Goal: Information Seeking & Learning: Learn about a topic

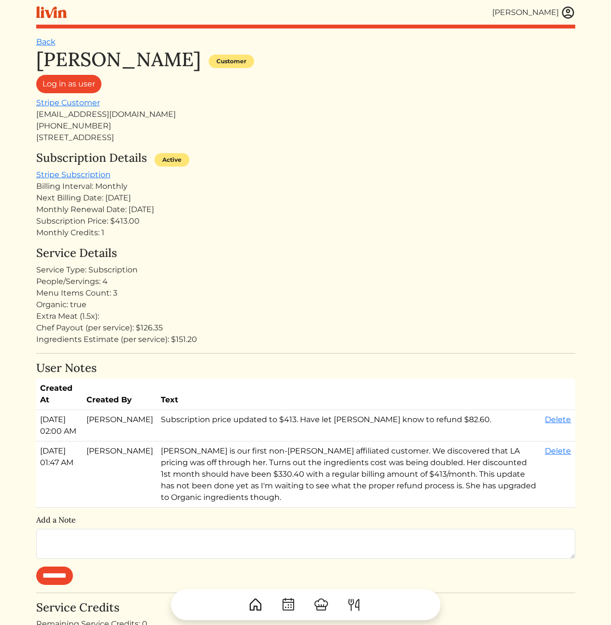
click at [267, 301] on div "Organic: true" at bounding box center [305, 305] width 539 height 12
click at [286, 262] on div "Service Details Service Type: Subscription People/Servings: 4 Menu Items Count:…" at bounding box center [305, 296] width 539 height 99
click at [120, 380] on th "Created By" at bounding box center [120, 394] width 74 height 31
drag, startPoint x: 411, startPoint y: 305, endPoint x: 312, endPoint y: 293, distance: 99.8
click at [407, 305] on div "Organic: true" at bounding box center [305, 305] width 539 height 12
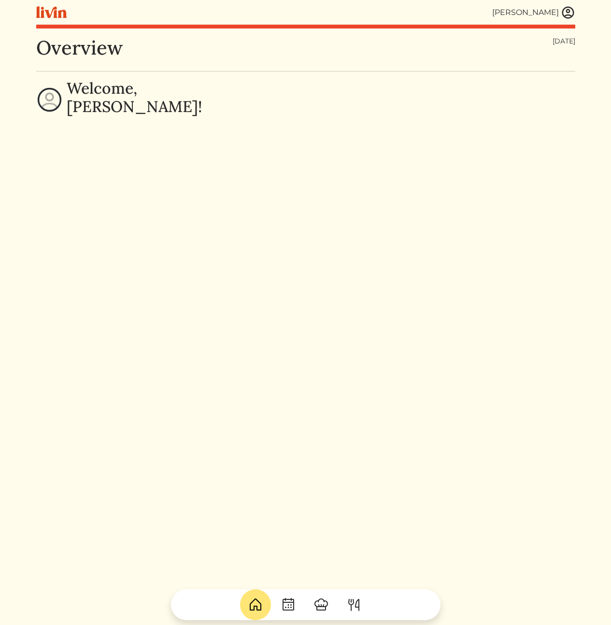
click at [574, 15] on img at bounding box center [568, 12] width 15 height 15
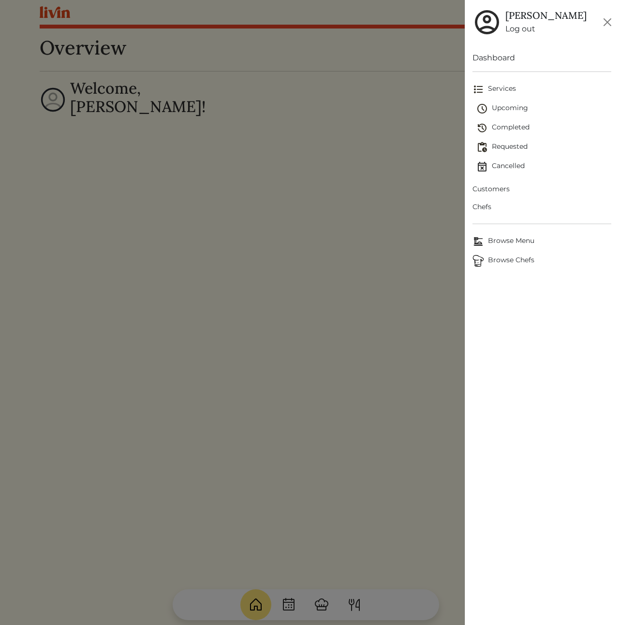
click at [492, 187] on span "Customers" at bounding box center [541, 189] width 139 height 10
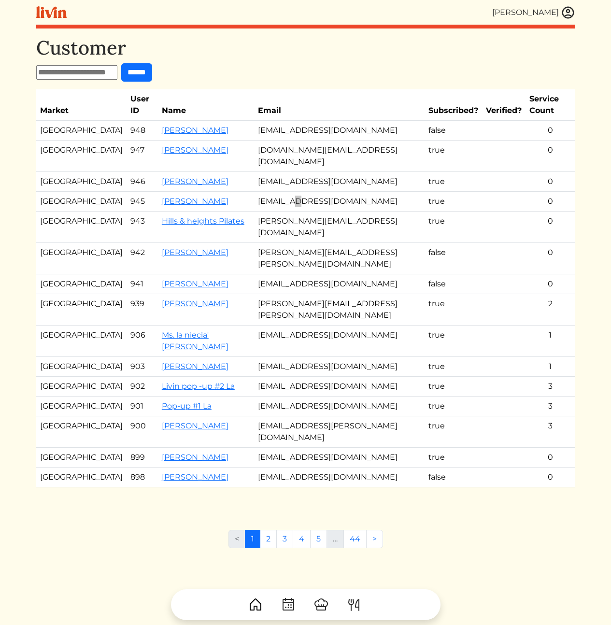
drag, startPoint x: 276, startPoint y: 174, endPoint x: 248, endPoint y: 171, distance: 27.7
click at [254, 192] on td "[EMAIL_ADDRESS][DOMAIN_NAME]" at bounding box center [339, 202] width 171 height 20
click at [162, 197] on link "[PERSON_NAME]" at bounding box center [195, 201] width 67 height 9
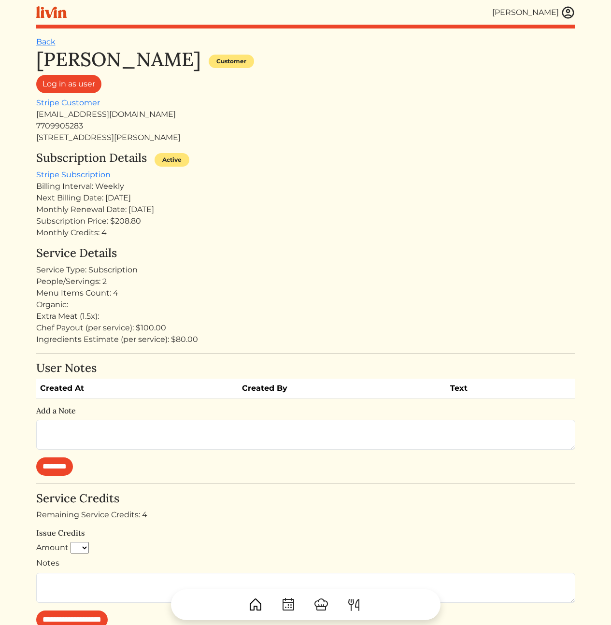
click at [255, 228] on div "Monthly Credits: 4" at bounding box center [305, 233] width 539 height 12
drag, startPoint x: 142, startPoint y: 230, endPoint x: 160, endPoint y: 182, distance: 51.3
click at [160, 182] on div "Jessica Mcreynolds Customer Log in as user Stripe Customer jessnbee@gmail.com 7…" at bounding box center [305, 418] width 539 height 741
drag, startPoint x: 160, startPoint y: 182, endPoint x: 152, endPoint y: 170, distance: 13.9
click at [160, 179] on div "Subscription Details Active Stripe Subscription Billing Interval: Weekly Next B…" at bounding box center [305, 194] width 539 height 87
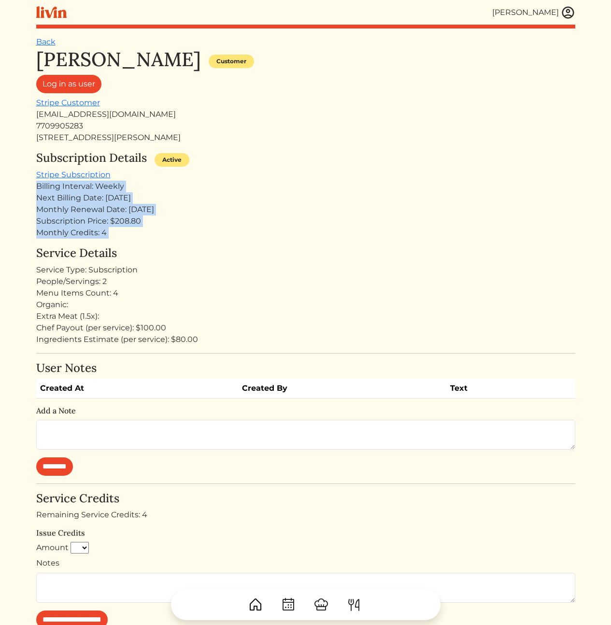
drag, startPoint x: 152, startPoint y: 170, endPoint x: 163, endPoint y: 247, distance: 77.1
click at [163, 247] on div "Jessica Mcreynolds Customer Log in as user Stripe Customer jessnbee@gmail.com 7…" at bounding box center [305, 418] width 539 height 741
click at [163, 247] on h4 "Service Details" at bounding box center [305, 254] width 539 height 14
drag, startPoint x: 200, startPoint y: 254, endPoint x: 160, endPoint y: 171, distance: 91.9
click at [162, 172] on div "Jessica Mcreynolds Customer Log in as user Stripe Customer jessnbee@gmail.com 7…" at bounding box center [305, 418] width 539 height 741
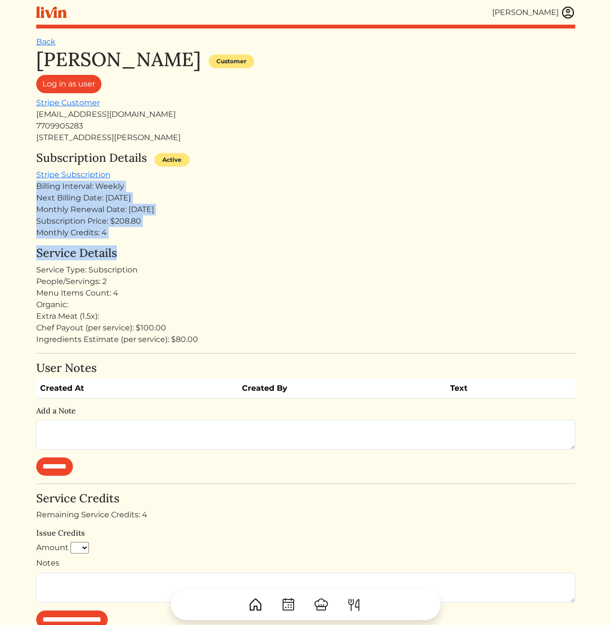
click at [160, 171] on div "Subscription Details Active Stripe Subscription Billing Interval: Weekly Next B…" at bounding box center [305, 194] width 539 height 87
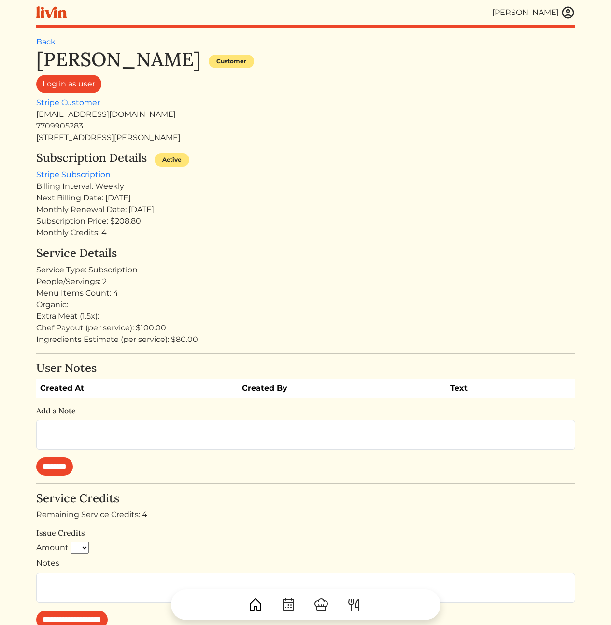
drag, startPoint x: 160, startPoint y: 171, endPoint x: 169, endPoint y: 239, distance: 69.2
click at [169, 238] on div "Subscription Details Active Stripe Subscription Billing Interval: Weekly Next B…" at bounding box center [305, 194] width 539 height 87
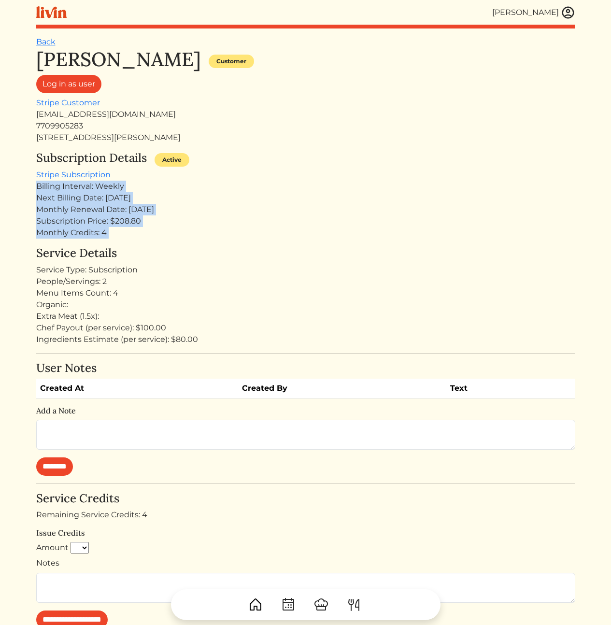
click at [170, 240] on div "Jessica Mcreynolds Customer Log in as user Stripe Customer jessnbee@gmail.com 7…" at bounding box center [305, 418] width 539 height 741
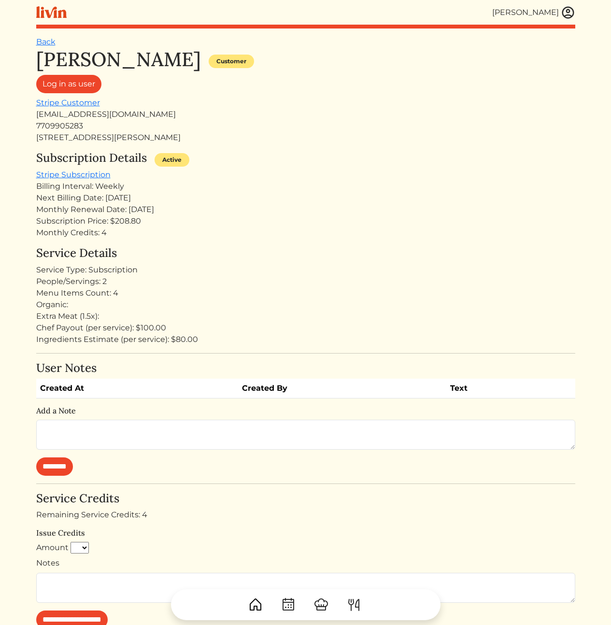
click at [571, 13] on img at bounding box center [568, 12] width 15 height 15
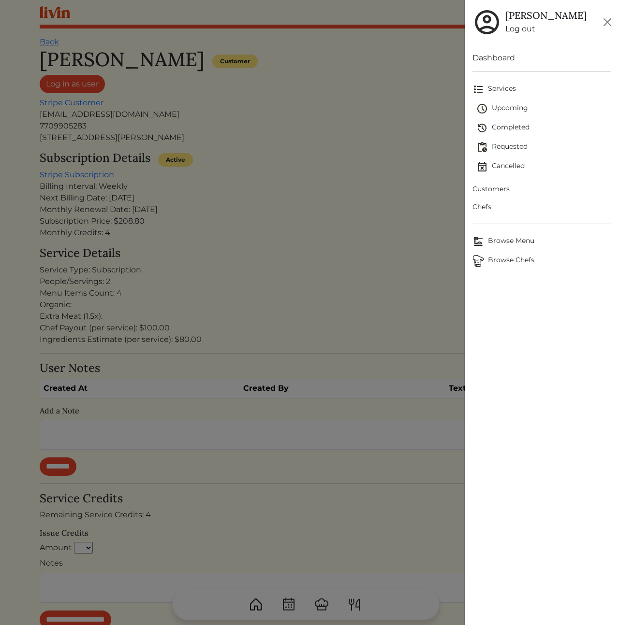
click at [495, 190] on span "Customers" at bounding box center [541, 189] width 139 height 10
click at [340, 160] on div at bounding box center [309, 312] width 619 height 625
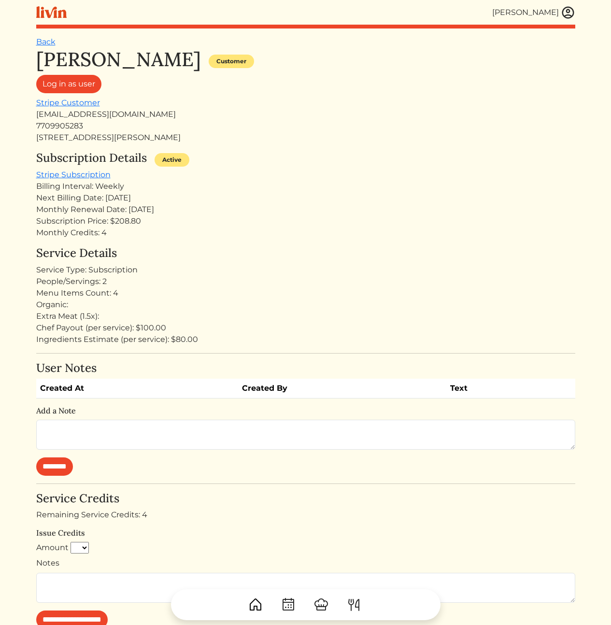
click at [81, 118] on div "jessnbee@gmail.com" at bounding box center [305, 115] width 539 height 12
copy div "jessnbee@gmail.com"
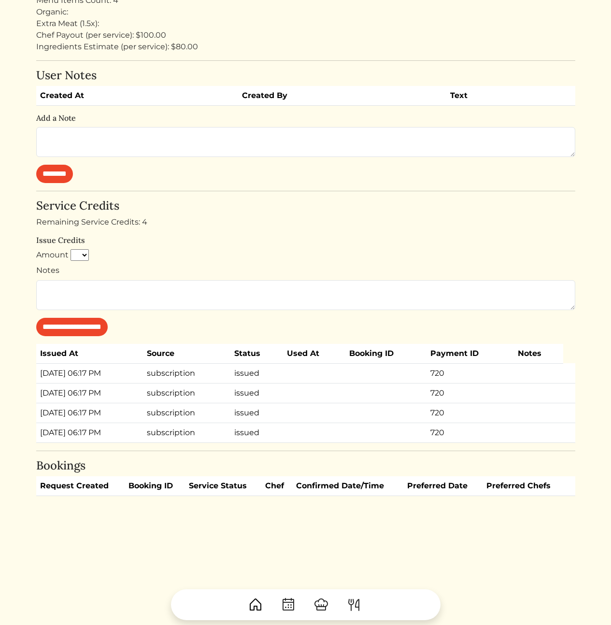
click at [265, 447] on div "Jessica Mcreynolds Customer Log in as user Stripe Customer jessnbee@gmail.com 7…" at bounding box center [305, 125] width 539 height 741
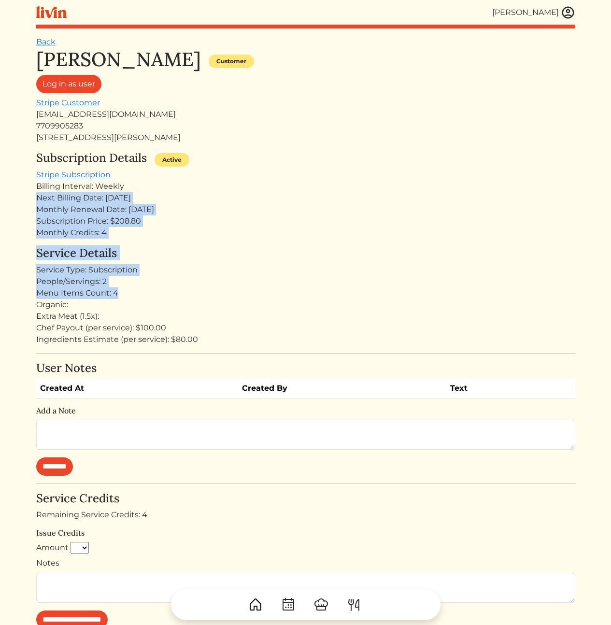
drag, startPoint x: 239, startPoint y: 255, endPoint x: 262, endPoint y: 305, distance: 55.6
click at [262, 305] on div "Jessica Mcreynolds Customer Log in as user Stripe Customer jessnbee@gmail.com 7…" at bounding box center [305, 418] width 539 height 741
click at [262, 305] on div "Organic:" at bounding box center [305, 305] width 539 height 12
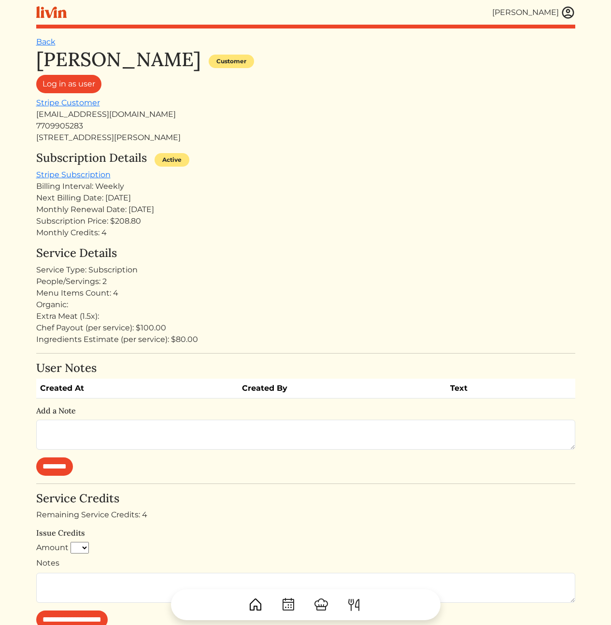
click at [320, 303] on div "Organic:" at bounding box center [305, 305] width 539 height 12
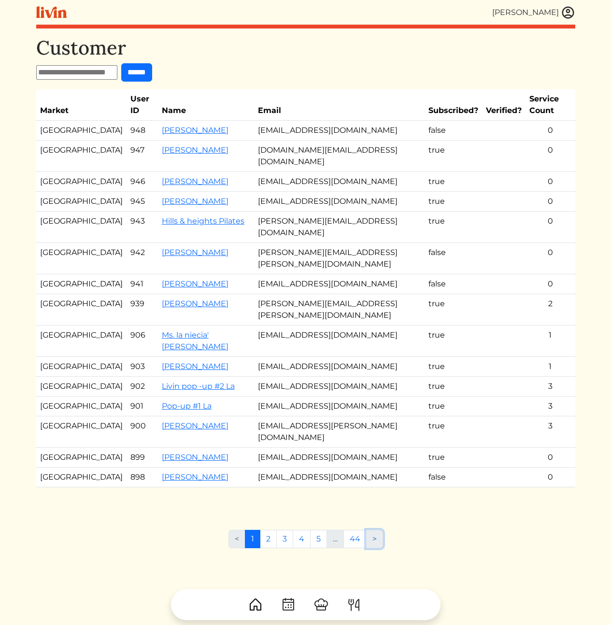
click at [377, 530] on link ">" at bounding box center [374, 539] width 17 height 18
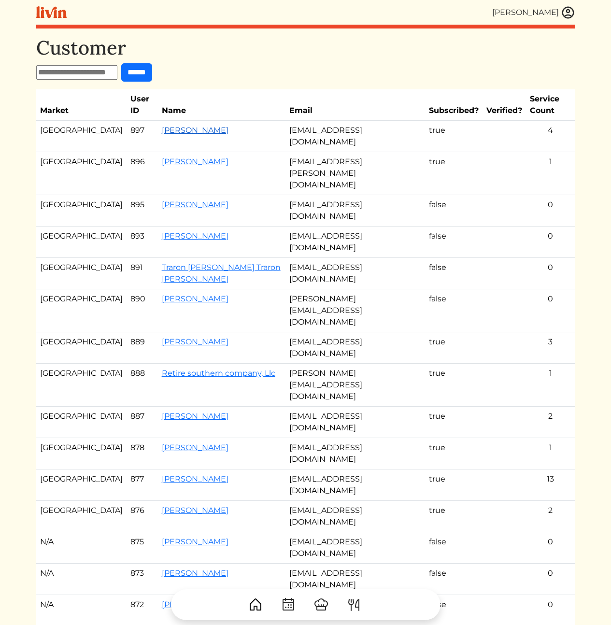
click at [162, 126] on link "[PERSON_NAME]" at bounding box center [195, 130] width 67 height 9
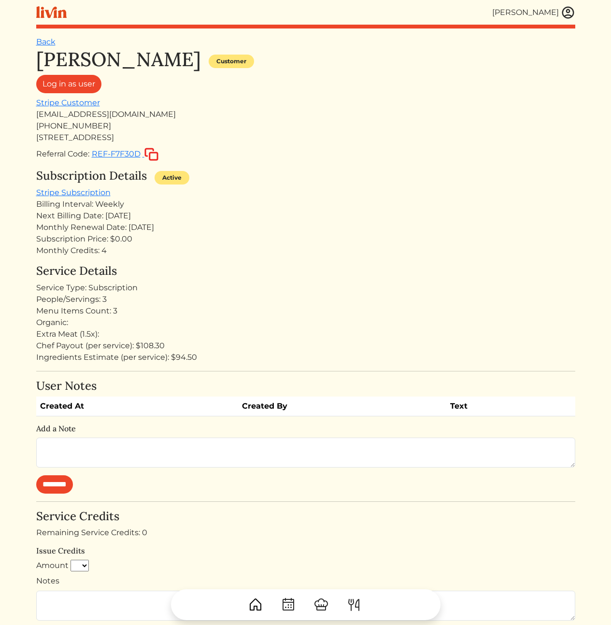
click at [87, 121] on div "[PHONE_NUMBER]" at bounding box center [305, 126] width 539 height 12
click at [93, 114] on div "[EMAIL_ADDRESS][DOMAIN_NAME]" at bounding box center [305, 115] width 539 height 12
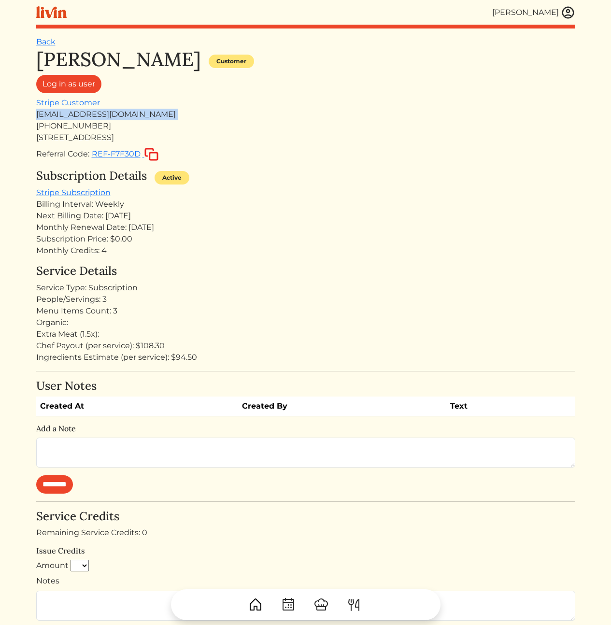
copy div "[EMAIL_ADDRESS][DOMAIN_NAME]"
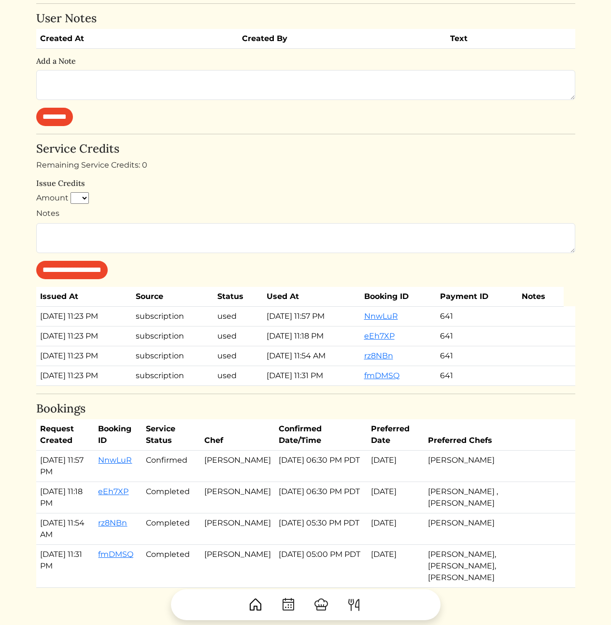
scroll to position [403, 0]
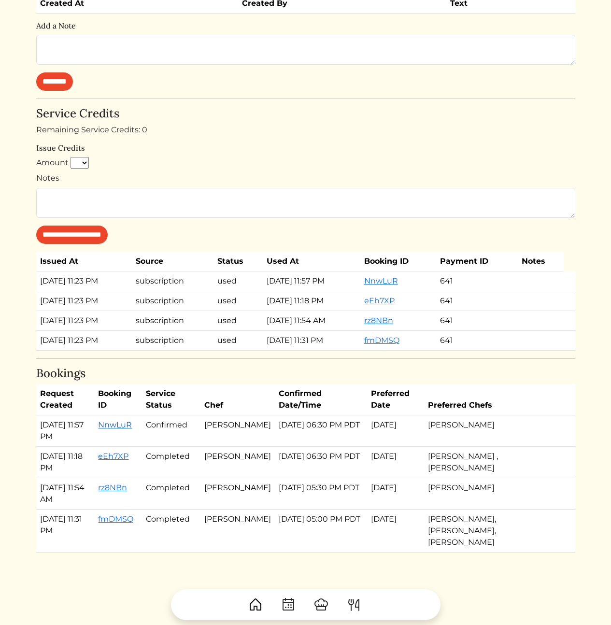
click at [130, 426] on link "NnwLuR" at bounding box center [115, 425] width 34 height 9
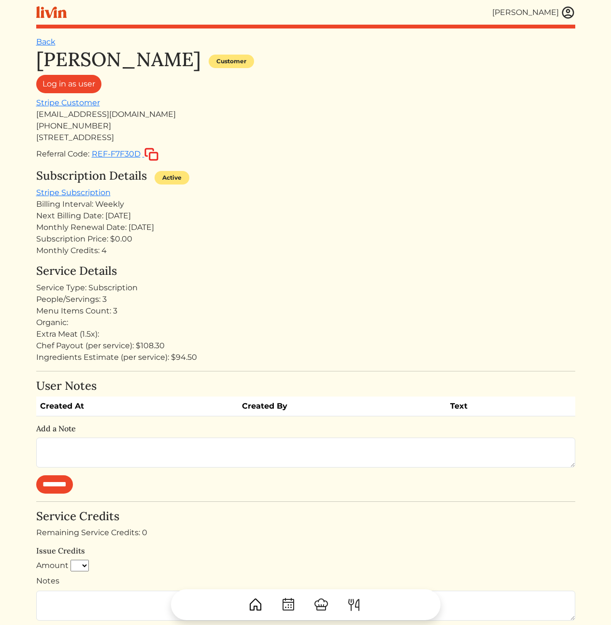
drag, startPoint x: 270, startPoint y: 246, endPoint x: 92, endPoint y: 256, distance: 178.6
click at [270, 246] on div "Monthly Credits: 4" at bounding box center [305, 251] width 539 height 12
click at [278, 306] on div "Menu Items Count: 3" at bounding box center [305, 311] width 539 height 12
click at [362, 240] on div "Subscription Price: $0.00" at bounding box center [305, 239] width 539 height 12
click at [145, 319] on div "Organic: true" at bounding box center [305, 323] width 539 height 12
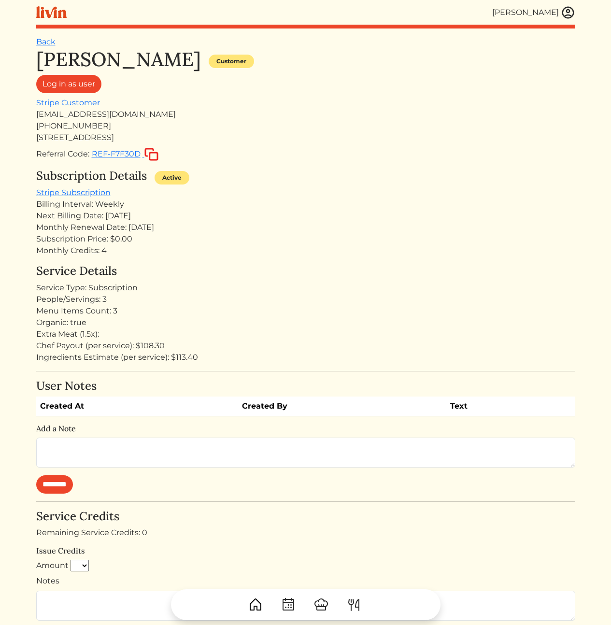
click at [87, 242] on div "Subscription Price: $0.00" at bounding box center [305, 239] width 539 height 12
drag, startPoint x: 68, startPoint y: 237, endPoint x: 143, endPoint y: 351, distance: 136.6
click at [141, 348] on div "[PERSON_NAME] Customer Log in as user Stripe Customer [EMAIL_ADDRESS][DOMAIN_NA…" at bounding box center [305, 502] width 539 height 908
click at [145, 357] on div "Ingredients Estimate (per service): $113.40" at bounding box center [305, 358] width 539 height 12
drag, startPoint x: 125, startPoint y: 334, endPoint x: 33, endPoint y: 323, distance: 92.9
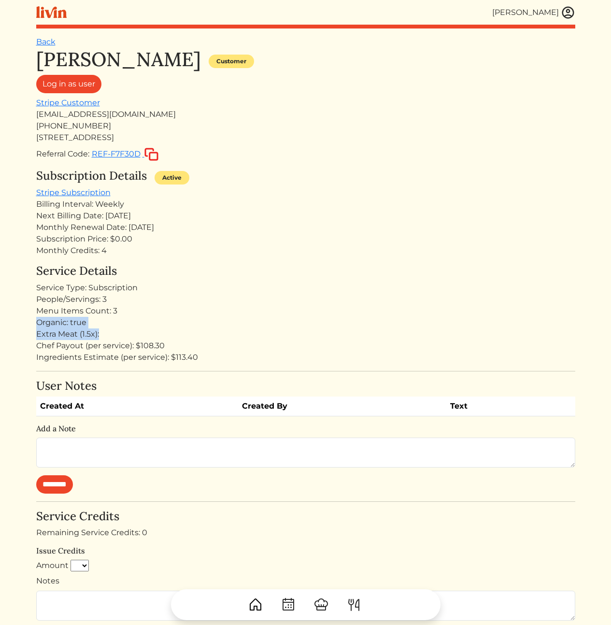
click at [33, 323] on div "Calvin Wang Calvin Wang Log out Dashboard Services Upcoming Completed Requested…" at bounding box center [305, 501] width 551 height 1002
click at [31, 324] on div "Calvin Wang Calvin Wang Log out Dashboard Services Upcoming Completed Requested…" at bounding box center [305, 501] width 551 height 1002
drag, startPoint x: 62, startPoint y: 321, endPoint x: 187, endPoint y: 330, distance: 125.0
click at [187, 330] on div "Service Details Service Type: Subscription People/Servings: 3 Menu Items Count:…" at bounding box center [305, 313] width 539 height 99
click at [187, 330] on div "Extra Meat (1.5x):" at bounding box center [305, 335] width 539 height 12
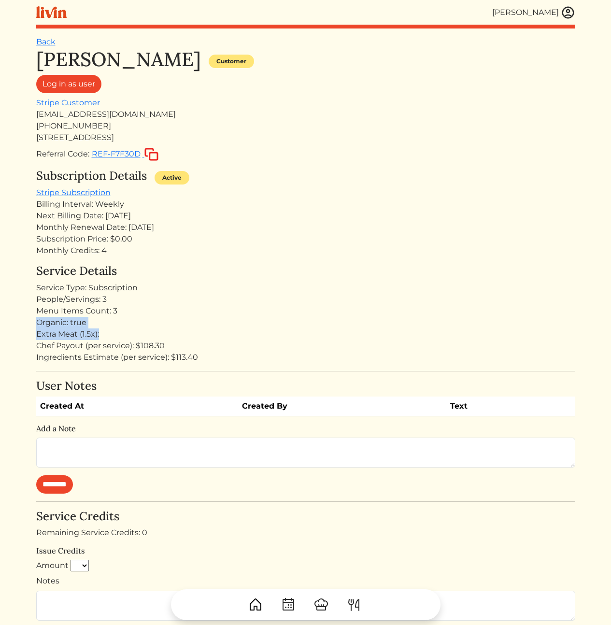
drag, startPoint x: 155, startPoint y: 332, endPoint x: 30, endPoint y: 319, distance: 125.9
click at [33, 319] on div "Calvin Wang Calvin Wang Log out Dashboard Services Upcoming Completed Requested…" at bounding box center [305, 501] width 551 height 1002
click at [42, 324] on div "Organic: true" at bounding box center [305, 323] width 539 height 12
click at [311, 271] on h4 "Service Details" at bounding box center [305, 271] width 539 height 14
click at [246, 229] on div "Monthly Renewal Date: Sep 04, 2025" at bounding box center [305, 228] width 539 height 12
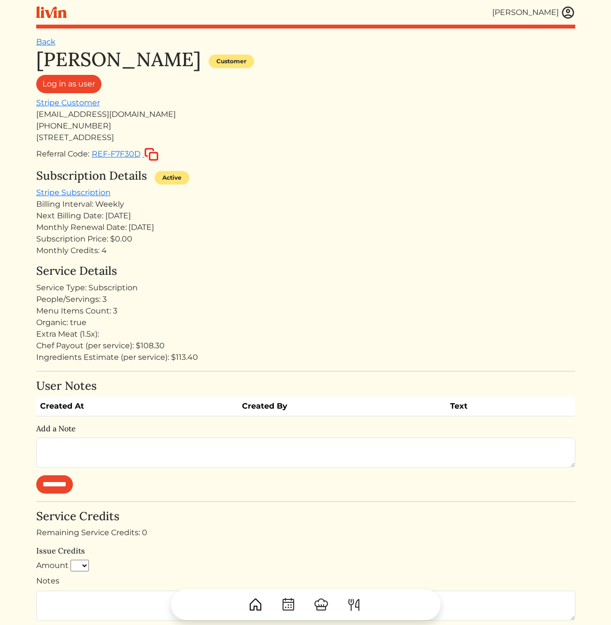
drag, startPoint x: 276, startPoint y: 218, endPoint x: 290, endPoint y: 313, distance: 95.8
click at [286, 297] on div "Austin Clements Customer Log in as user Stripe Customer aclements18@gmail.com +…" at bounding box center [305, 502] width 539 height 908
click at [293, 317] on div "Organic: true" at bounding box center [305, 323] width 539 height 12
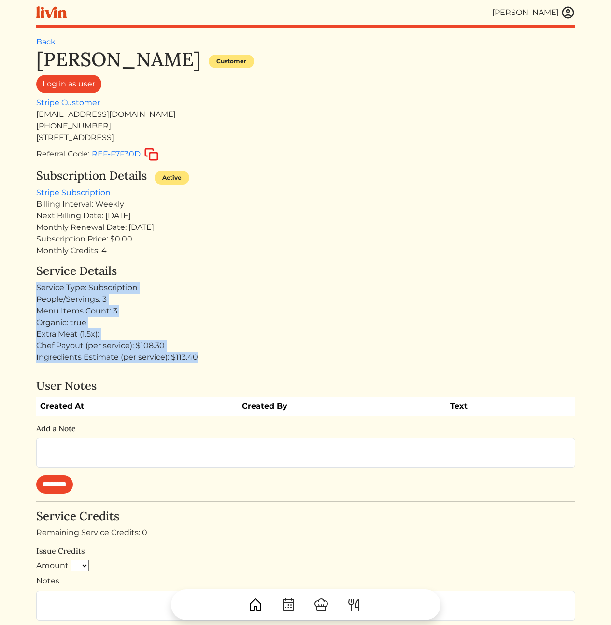
click at [276, 249] on div "Austin Clements Customer Log in as user Stripe Customer aclements18@gmail.com +…" at bounding box center [305, 502] width 539 height 908
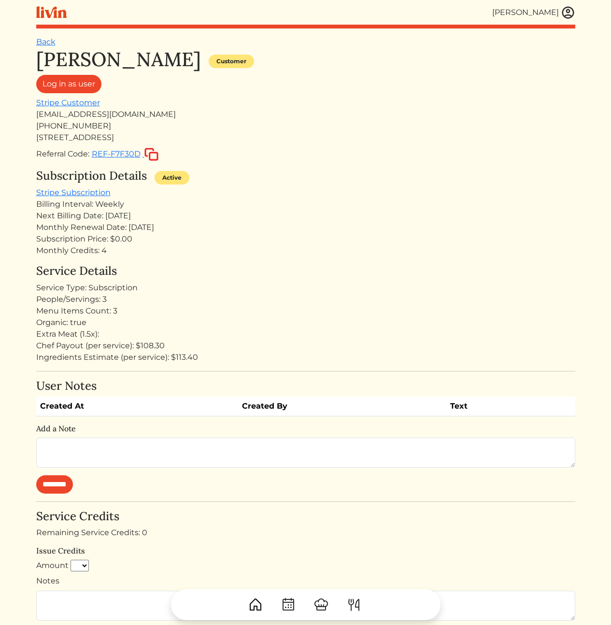
click at [259, 220] on div "Next Billing Date: Aug 10, 2025" at bounding box center [305, 216] width 539 height 12
click at [388, 256] on div "Monthly Credits: 4" at bounding box center [305, 251] width 539 height 12
click at [271, 262] on div "Austin Clements Customer Log in as user Stripe Customer aclements18@gmail.com +…" at bounding box center [305, 502] width 539 height 908
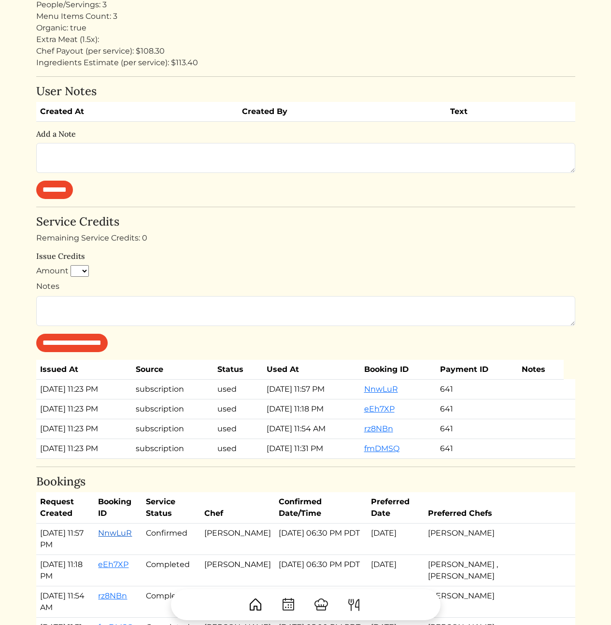
click at [131, 534] on link "NnwLuR" at bounding box center [115, 533] width 34 height 9
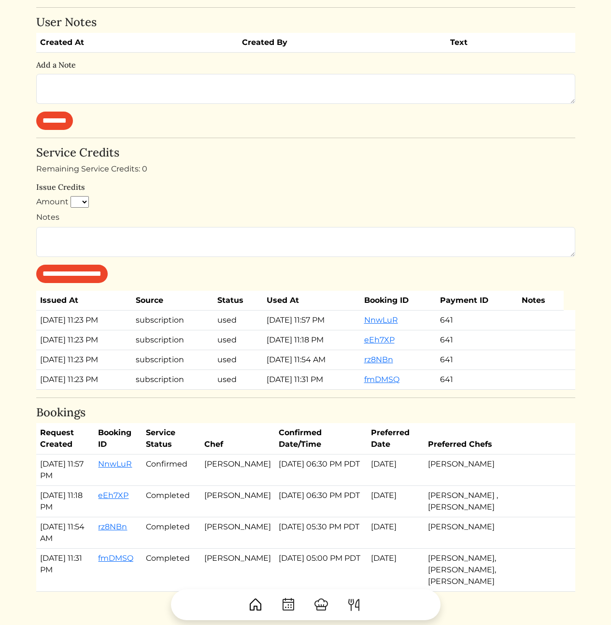
click at [398, 494] on td "Aug 17, 2025" at bounding box center [395, 501] width 57 height 31
click at [245, 499] on td "Nick Rodriguez" at bounding box center [238, 501] width 74 height 31
click at [118, 494] on link "eEh7XP" at bounding box center [113, 495] width 30 height 9
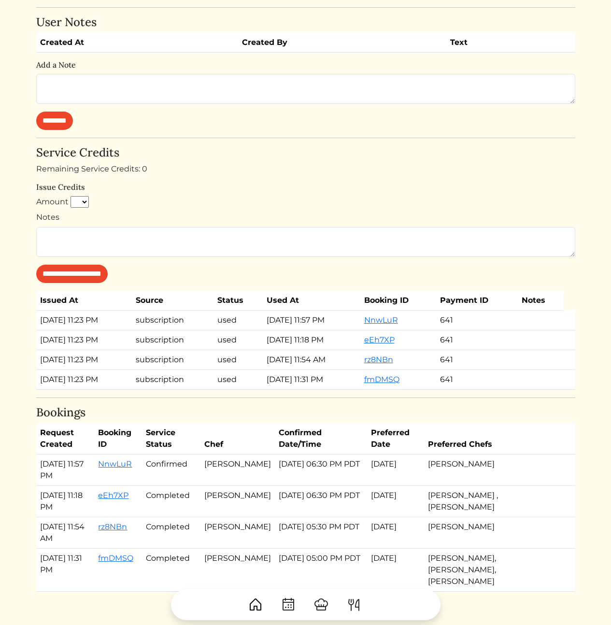
click at [434, 193] on div "**********" at bounding box center [305, 214] width 539 height 137
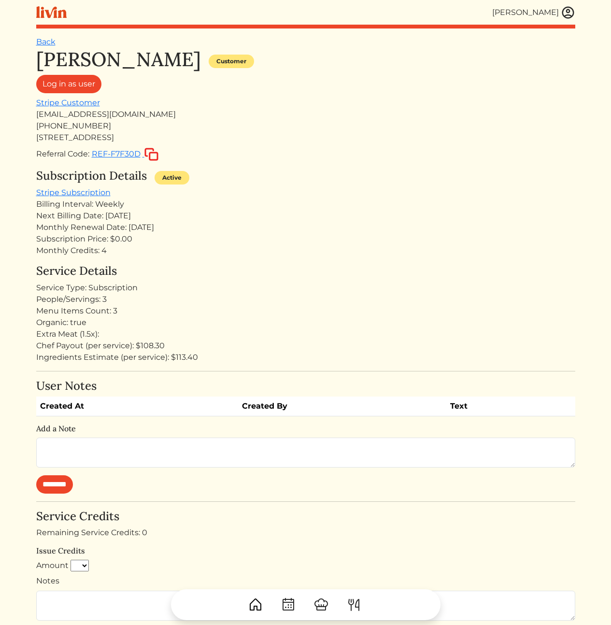
click at [576, 10] on div "Calvin Wang Calvin Wang Log out Dashboard Services Upcoming Completed Requested…" at bounding box center [305, 501] width 551 height 1002
click at [568, 15] on img at bounding box center [568, 12] width 15 height 15
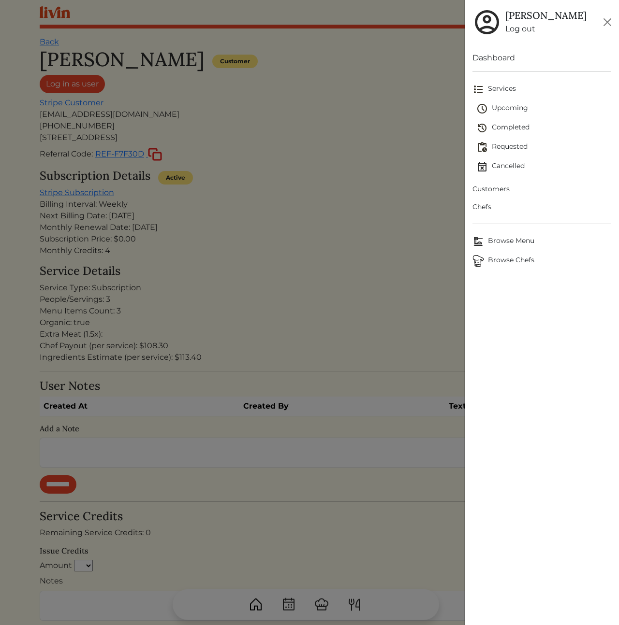
click at [492, 184] on span "Customers" at bounding box center [541, 189] width 139 height 10
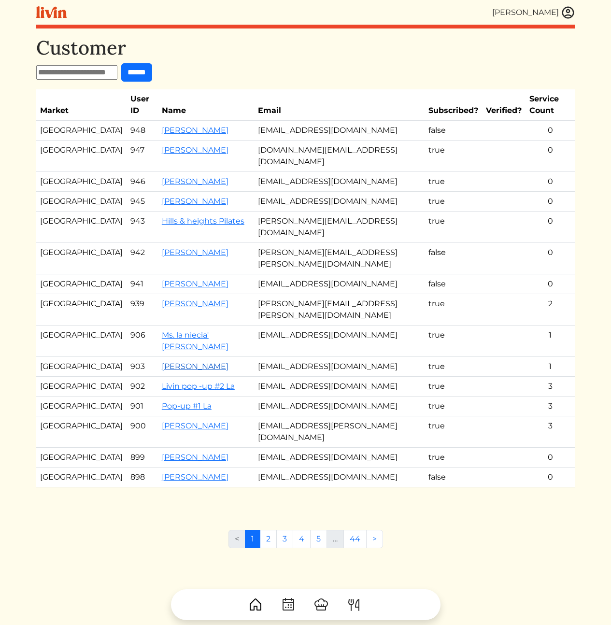
click at [162, 362] on link "Rosa Hill" at bounding box center [195, 366] width 67 height 9
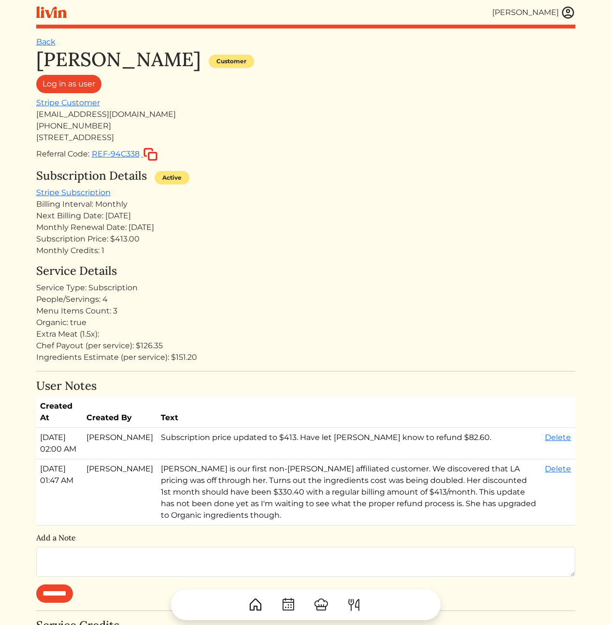
scroll to position [404, 0]
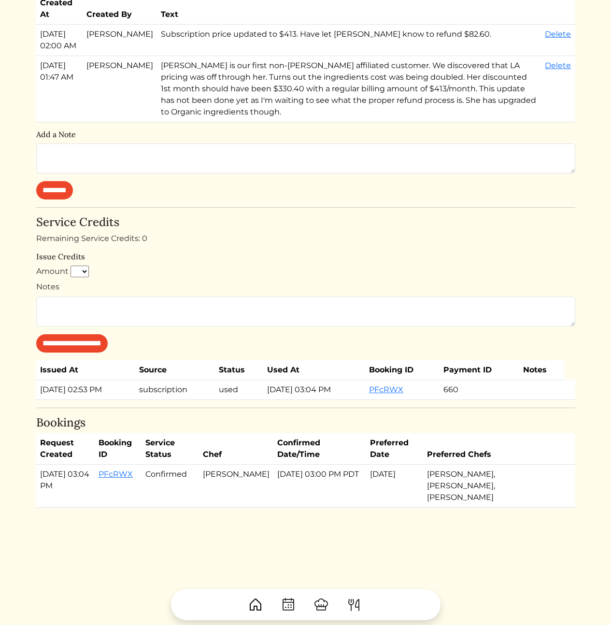
click at [199, 483] on td "Confirmed" at bounding box center [171, 486] width 58 height 43
copy link "PFcRWX"
click at [125, 476] on link "PFcRWX" at bounding box center [116, 474] width 34 height 9
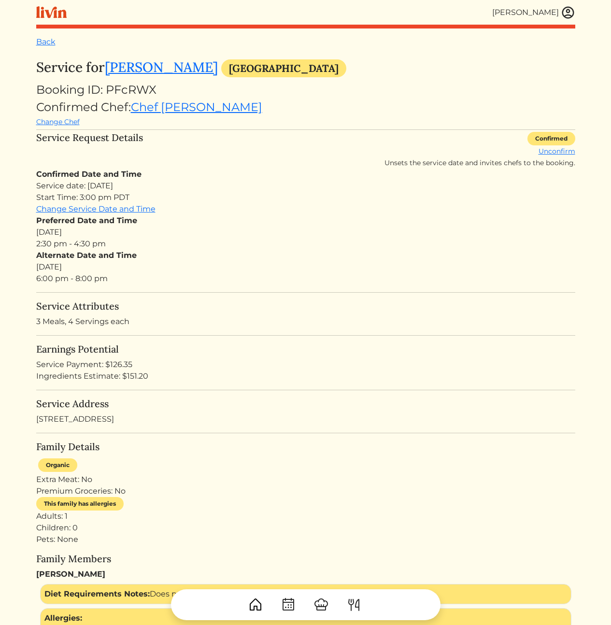
drag, startPoint x: 325, startPoint y: 276, endPoint x: 260, endPoint y: 321, distance: 78.8
click at [325, 276] on div "Alternate Date and Time Tue, Aug 19, 2025 6:00 pm - 8:00 pm" at bounding box center [305, 267] width 539 height 35
click at [290, 282] on div "Alternate Date and Time Tue, Aug 19, 2025 6:00 pm - 8:00 pm" at bounding box center [305, 267] width 539 height 35
click at [142, 63] on link "Rosa Hill" at bounding box center [161, 66] width 113 height 17
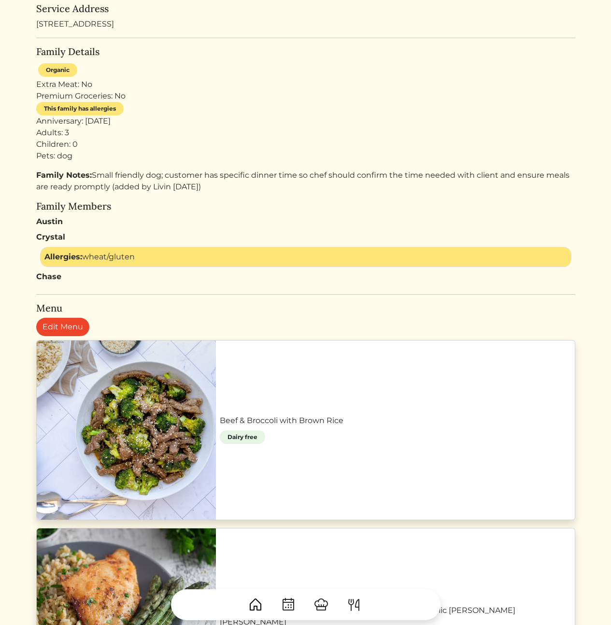
scroll to position [249, 0]
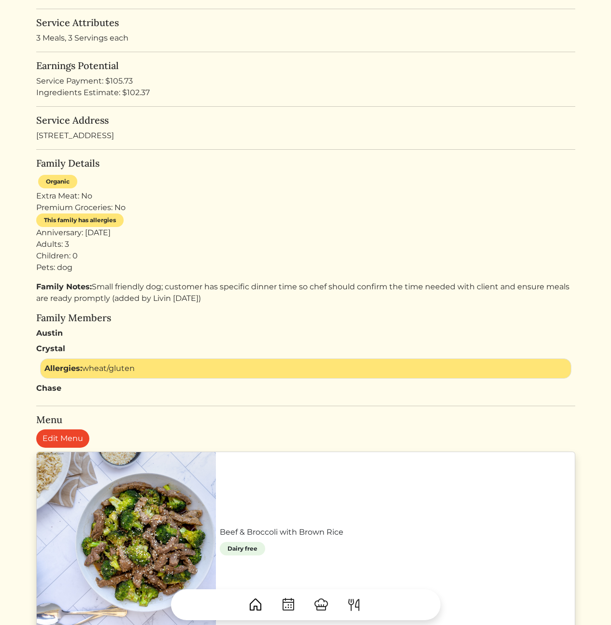
click at [194, 233] on div "Anniversary: 2012-12-22 Adults: 3 Children: 0 Pets: dog" at bounding box center [305, 250] width 539 height 46
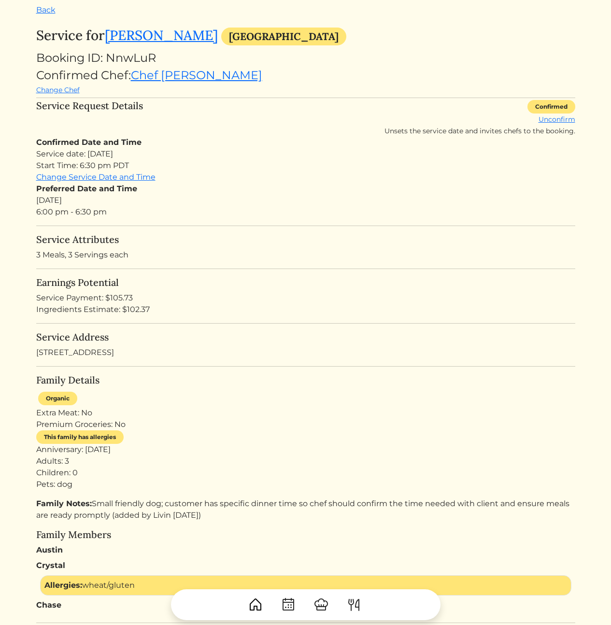
click at [171, 305] on div "Earnings Potential Service Payment: $105.73 Ingredients Estimate: $102.37" at bounding box center [305, 296] width 539 height 39
click at [125, 298] on div "Service Payment: $105.73" at bounding box center [305, 298] width 539 height 12
drag, startPoint x: 126, startPoint y: 281, endPoint x: 180, endPoint y: 319, distance: 66.2
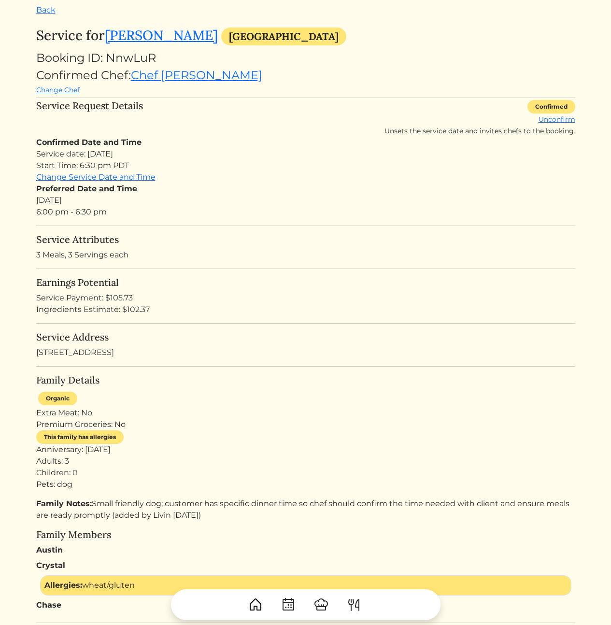
drag, startPoint x: 173, startPoint y: 283, endPoint x: 157, endPoint y: 263, distance: 25.4
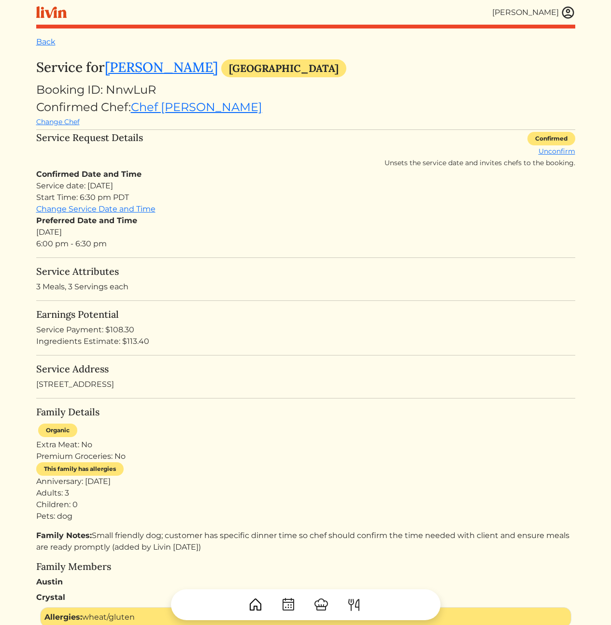
scroll to position [32, 0]
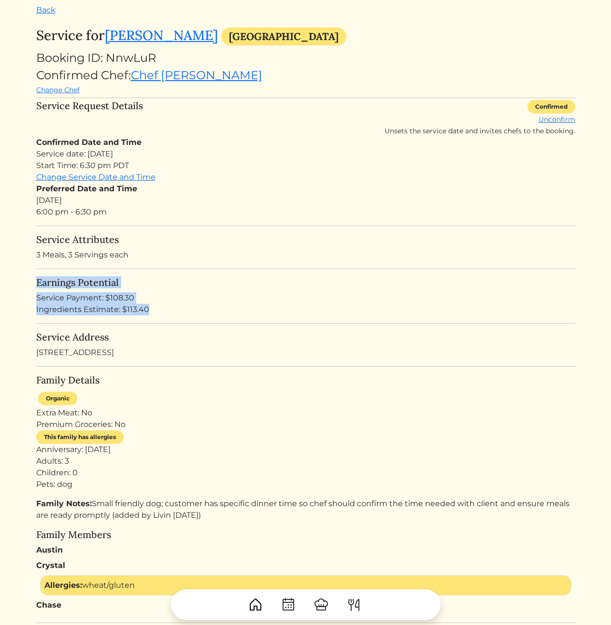
drag, startPoint x: 164, startPoint y: 290, endPoint x: 181, endPoint y: 320, distance: 35.5
drag, startPoint x: 221, startPoint y: 320, endPoint x: 195, endPoint y: 267, distance: 59.7
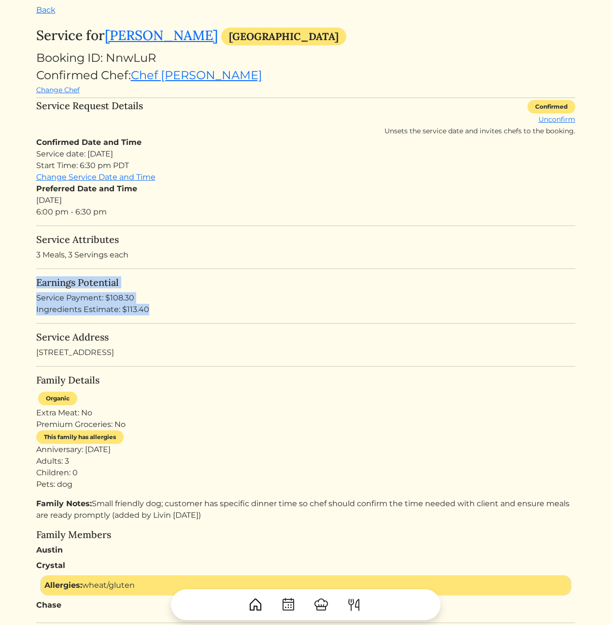
drag, startPoint x: 190, startPoint y: 263, endPoint x: 200, endPoint y: 299, distance: 37.6
drag, startPoint x: 211, startPoint y: 314, endPoint x: 187, endPoint y: 272, distance: 48.9
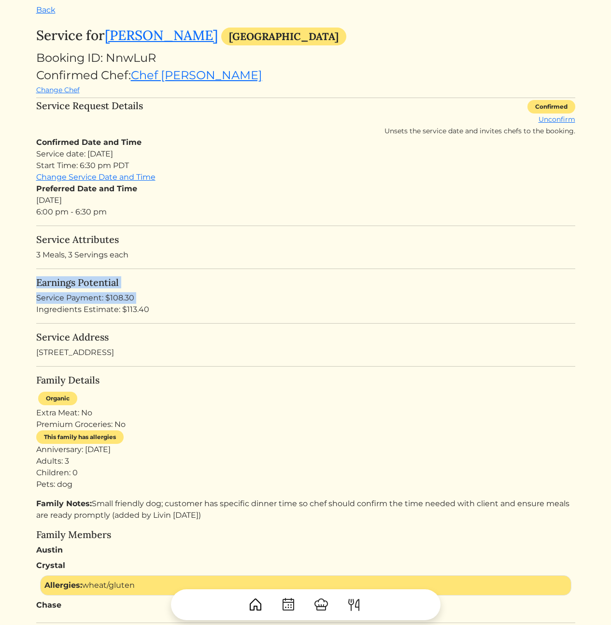
drag, startPoint x: 169, startPoint y: 270, endPoint x: 183, endPoint y: 319, distance: 50.2
drag, startPoint x: 185, startPoint y: 326, endPoint x: 172, endPoint y: 250, distance: 77.4
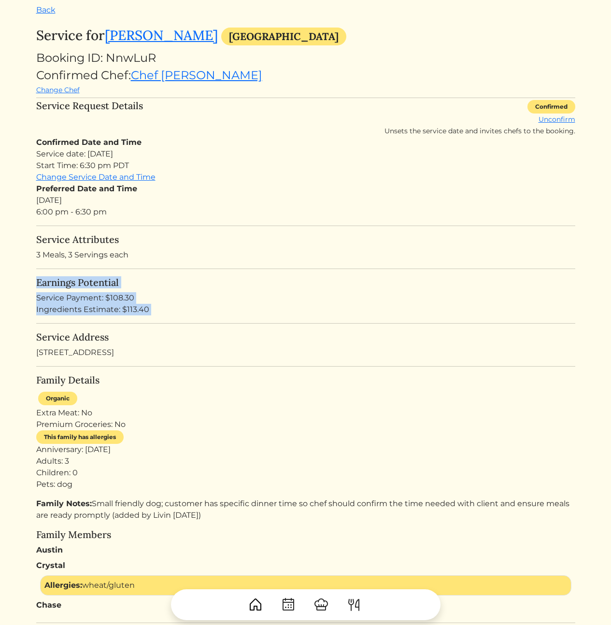
click at [172, 250] on p "3 Meals, 3 Servings each" at bounding box center [305, 255] width 539 height 12
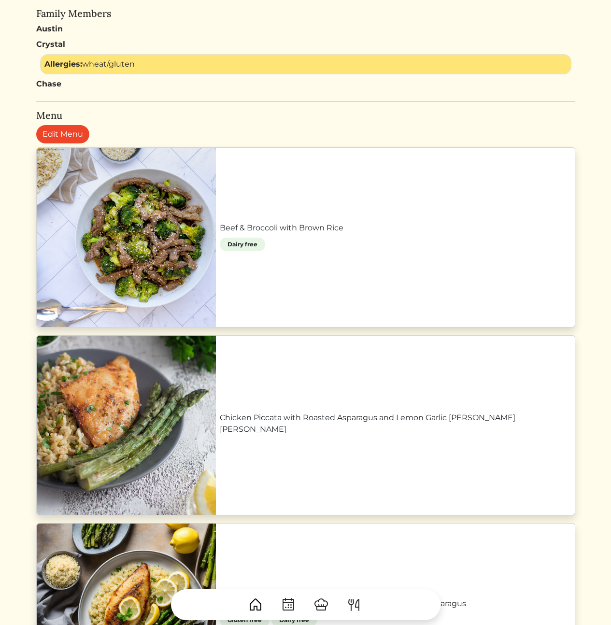
scroll to position [0, 0]
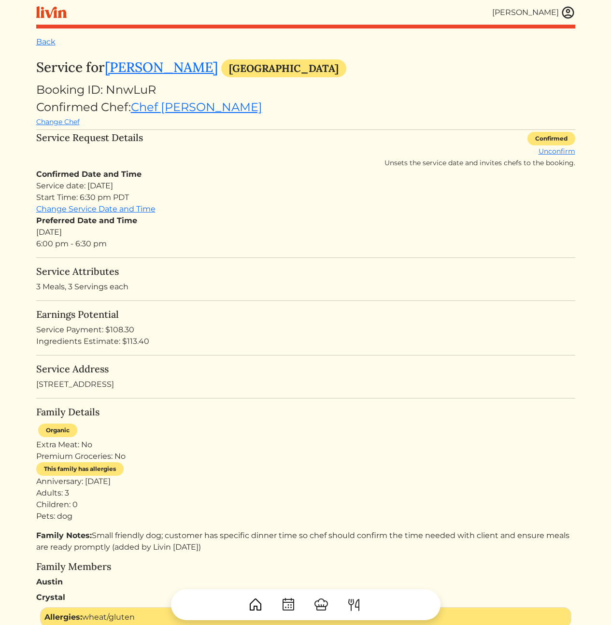
click at [269, 336] on div "Ingredients Estimate: $113.40" at bounding box center [305, 342] width 539 height 12
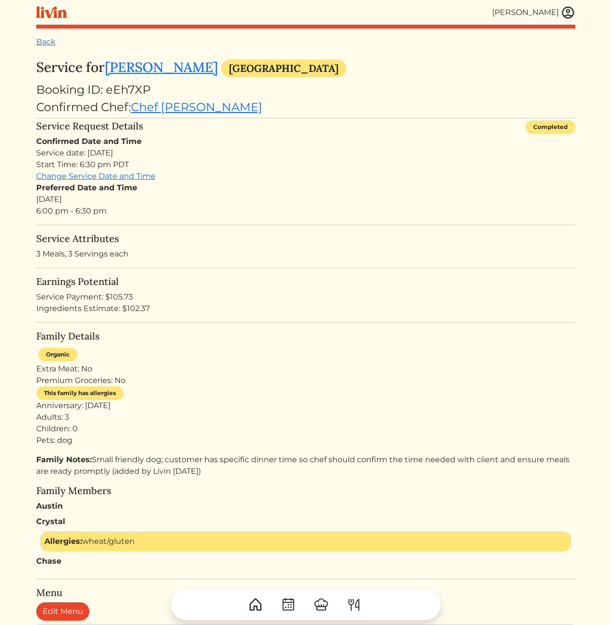
click at [269, 321] on turbo-frame "Service for [PERSON_NAME] [GEOGRAPHIC_DATA] Booking ID: eEh7XP Confirmed Chef: …" at bounding box center [305, 633] width 539 height 1148
drag, startPoint x: 234, startPoint y: 365, endPoint x: 230, endPoint y: 278, distance: 87.6
click at [230, 279] on turbo-frame "Service for [PERSON_NAME] [GEOGRAPHIC_DATA] Booking ID: eEh7XP Confirmed Chef: …" at bounding box center [305, 633] width 539 height 1148
click at [229, 276] on h5 "Earnings Potential" at bounding box center [305, 282] width 539 height 12
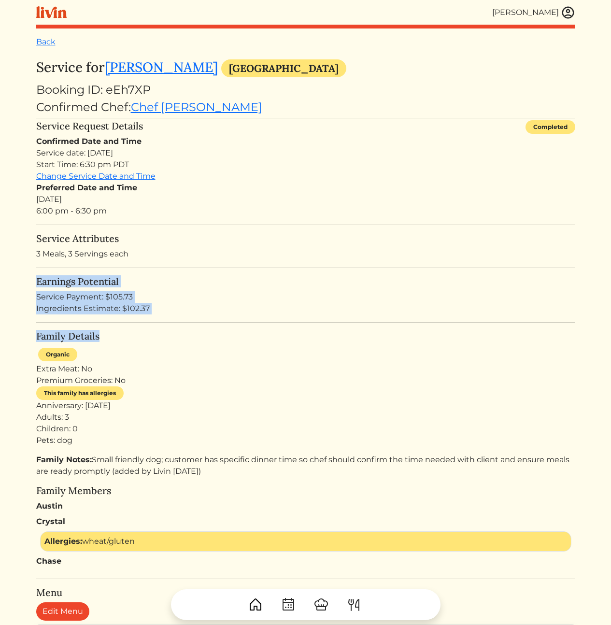
drag, startPoint x: 227, startPoint y: 270, endPoint x: 230, endPoint y: 374, distance: 104.0
click at [227, 365] on turbo-frame "Service for [PERSON_NAME] [GEOGRAPHIC_DATA] Booking ID: eEh7XP Confirmed Chef: …" at bounding box center [305, 633] width 539 height 1148
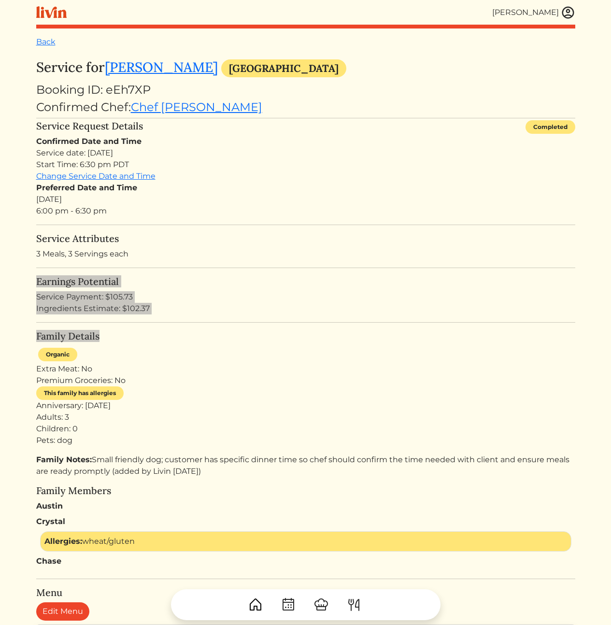
click at [0, 0] on html "[PERSON_NAME] [PERSON_NAME] Log out Dashboard Services Upcoming Completed Reque…" at bounding box center [305, 312] width 611 height 625
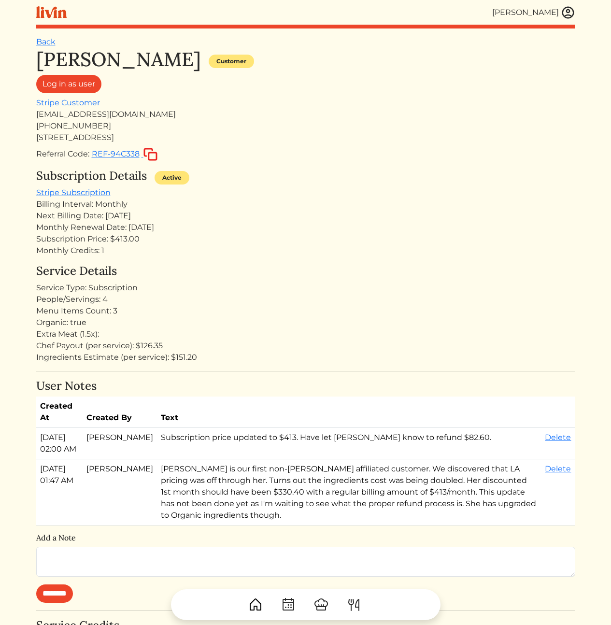
click at [155, 339] on div "Extra Meat (1.5x):" at bounding box center [305, 335] width 539 height 12
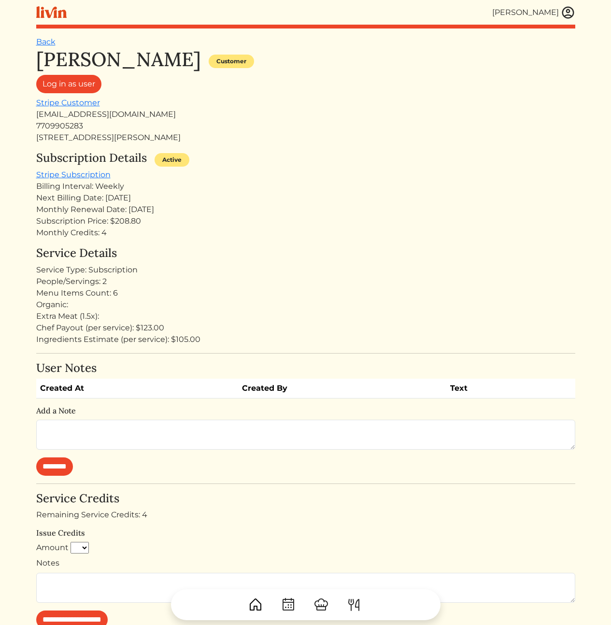
click at [256, 304] on div "Organic:" at bounding box center [305, 305] width 539 height 12
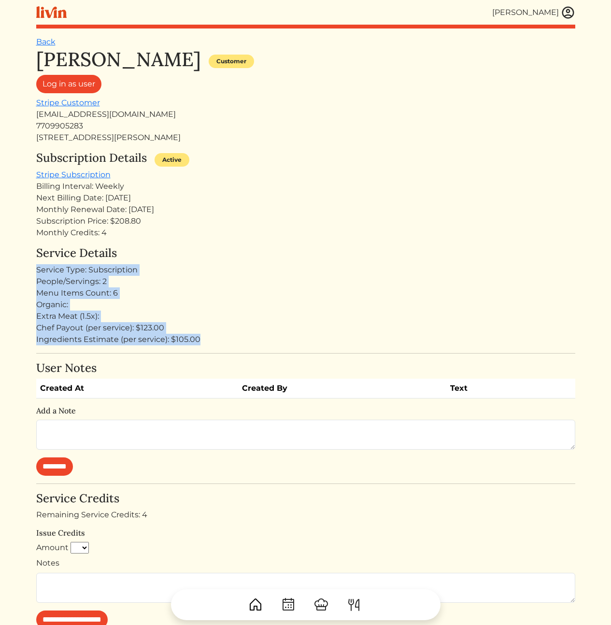
drag, startPoint x: 251, startPoint y: 287, endPoint x: 258, endPoint y: 342, distance: 55.0
click at [258, 339] on div "Service Details Service Type: Subscription People/Servings: 2 Menu Items Count:…" at bounding box center [305, 296] width 539 height 99
drag, startPoint x: 268, startPoint y: 347, endPoint x: 258, endPoint y: 247, distance: 101.0
click at [260, 248] on div "[PERSON_NAME] Customer Log in as user Stripe Customer [EMAIL_ADDRESS][DOMAIN_NA…" at bounding box center [305, 418] width 539 height 741
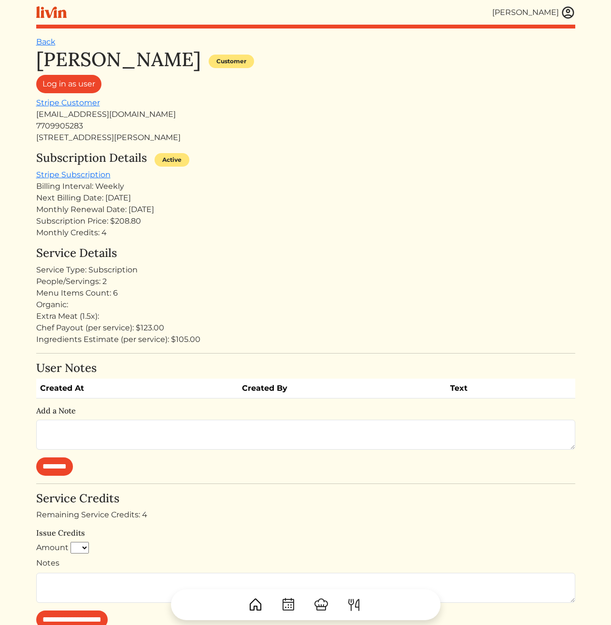
click at [257, 247] on h4 "Service Details" at bounding box center [305, 254] width 539 height 14
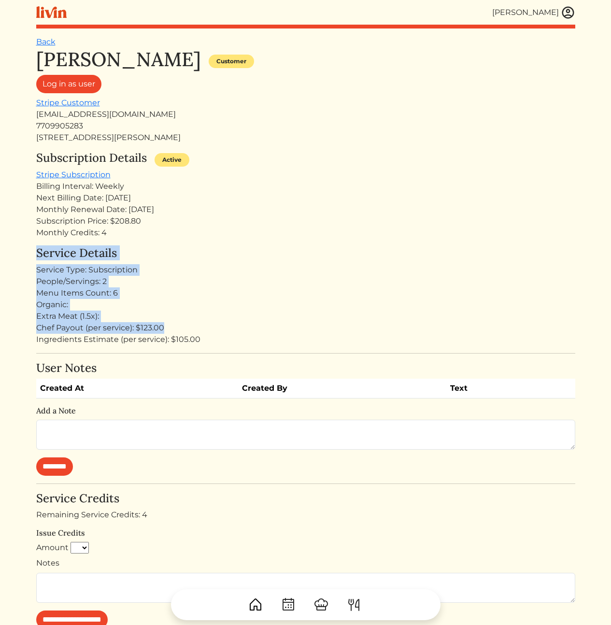
drag, startPoint x: 238, startPoint y: 230, endPoint x: 273, endPoint y: 348, distance: 122.5
click at [267, 342] on div "[PERSON_NAME] Customer Log in as user Stripe Customer [EMAIL_ADDRESS][DOMAIN_NA…" at bounding box center [305, 418] width 539 height 741
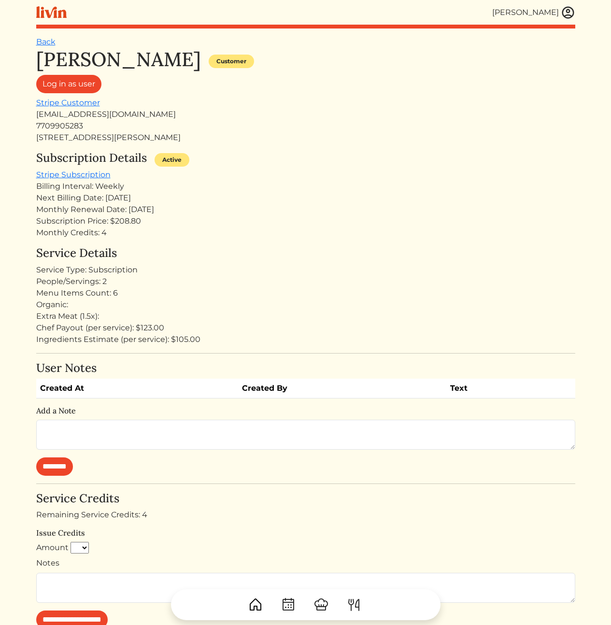
click at [276, 349] on div "[PERSON_NAME] Customer Log in as user Stripe Customer [EMAIL_ADDRESS][DOMAIN_NA…" at bounding box center [305, 418] width 539 height 741
drag, startPoint x: 298, startPoint y: 264, endPoint x: 274, endPoint y: 203, distance: 66.1
click at [274, 203] on div "[PERSON_NAME] Customer Log in as user Stripe Customer [EMAIL_ADDRESS][DOMAIN_NA…" at bounding box center [305, 418] width 539 height 741
click at [274, 203] on div "Next Billing Date: [DATE]" at bounding box center [305, 198] width 539 height 12
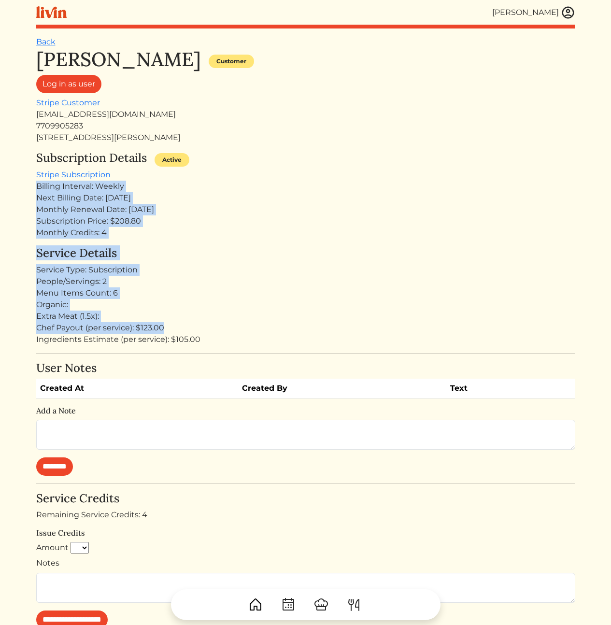
drag, startPoint x: 249, startPoint y: 177, endPoint x: 278, endPoint y: 339, distance: 164.5
click at [273, 323] on div "[PERSON_NAME] Customer Log in as user Stripe Customer [EMAIL_ADDRESS][DOMAIN_NA…" at bounding box center [305, 418] width 539 height 741
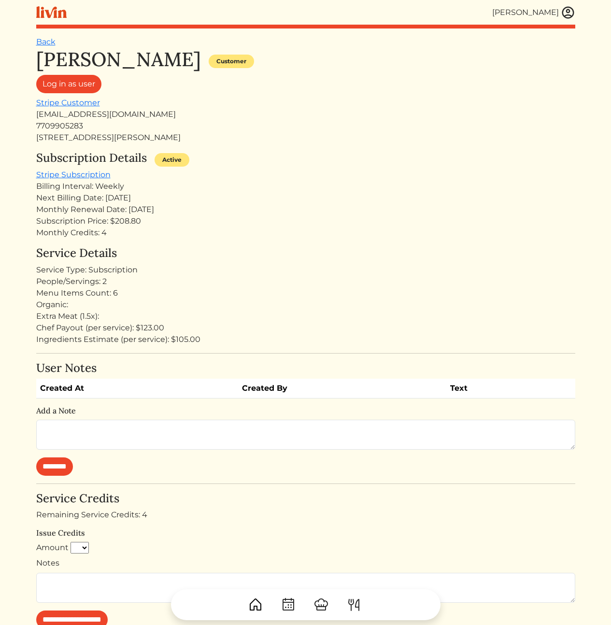
click at [278, 339] on div "Ingredients Estimate (per service): $105.00" at bounding box center [305, 340] width 539 height 12
